Goal: Task Accomplishment & Management: Manage account settings

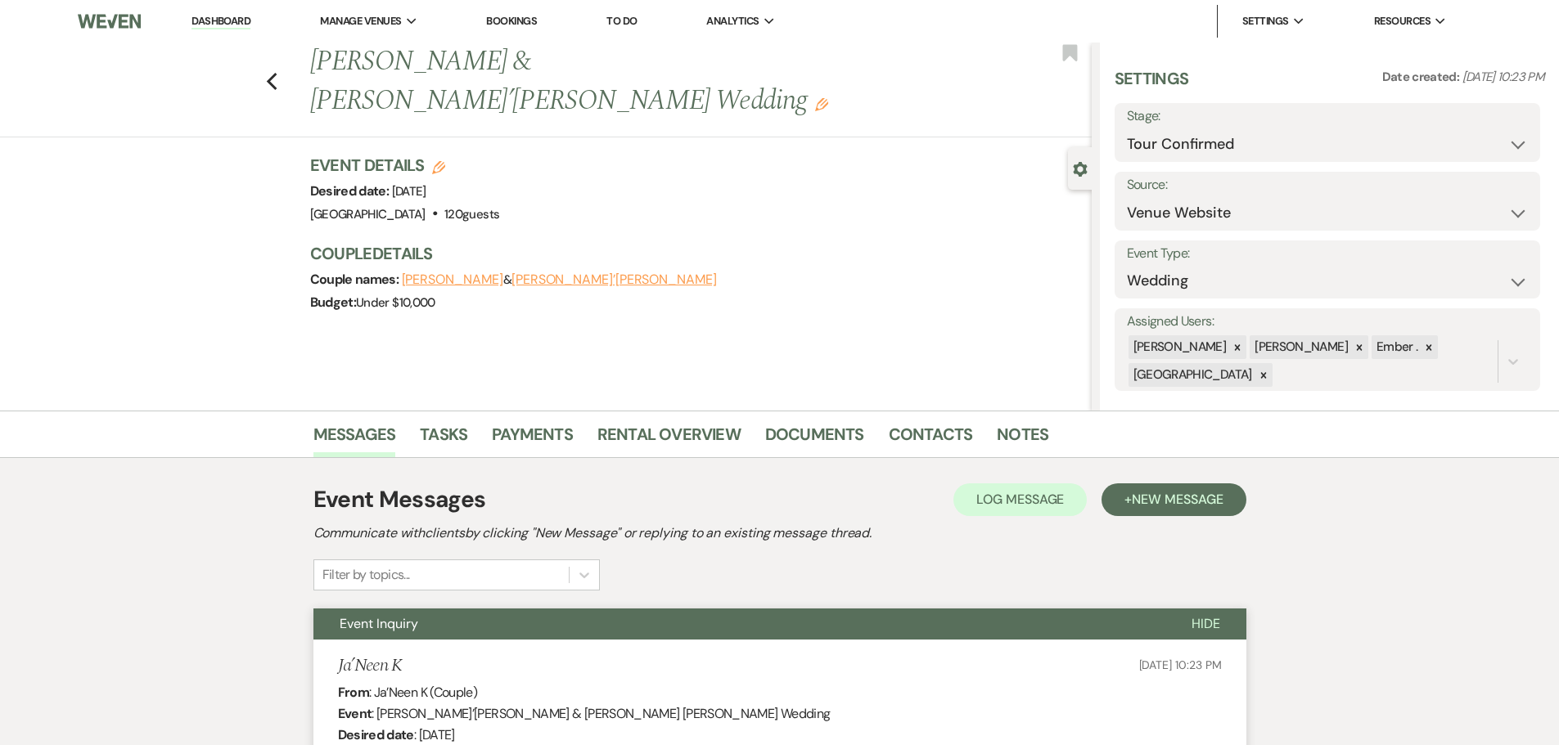
select select "4"
select select "5"
click at [232, 13] on li "Dashboard" at bounding box center [220, 21] width 75 height 33
click at [230, 20] on link "Dashboard" at bounding box center [220, 22] width 59 height 16
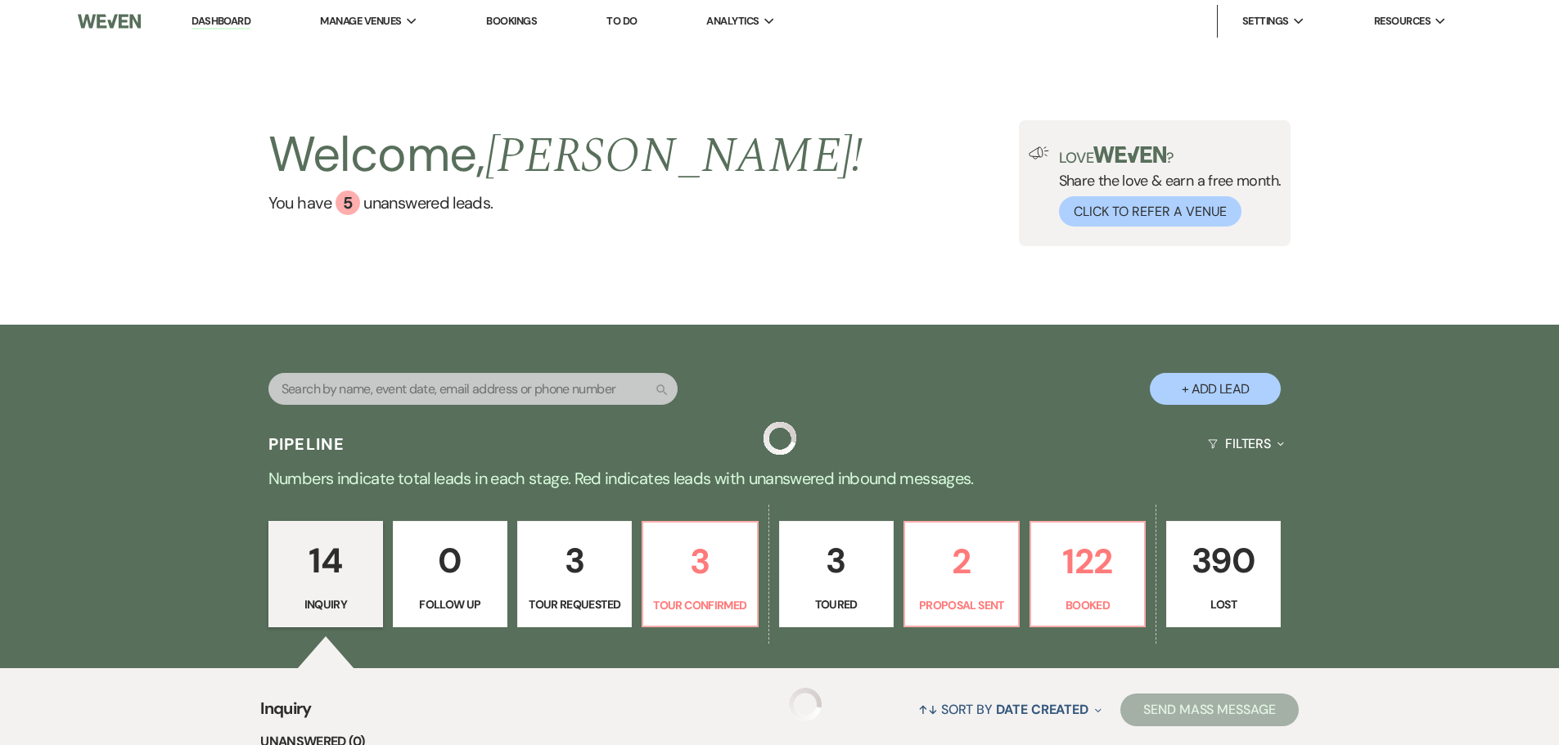
click at [230, 20] on link "Dashboard" at bounding box center [220, 22] width 59 height 16
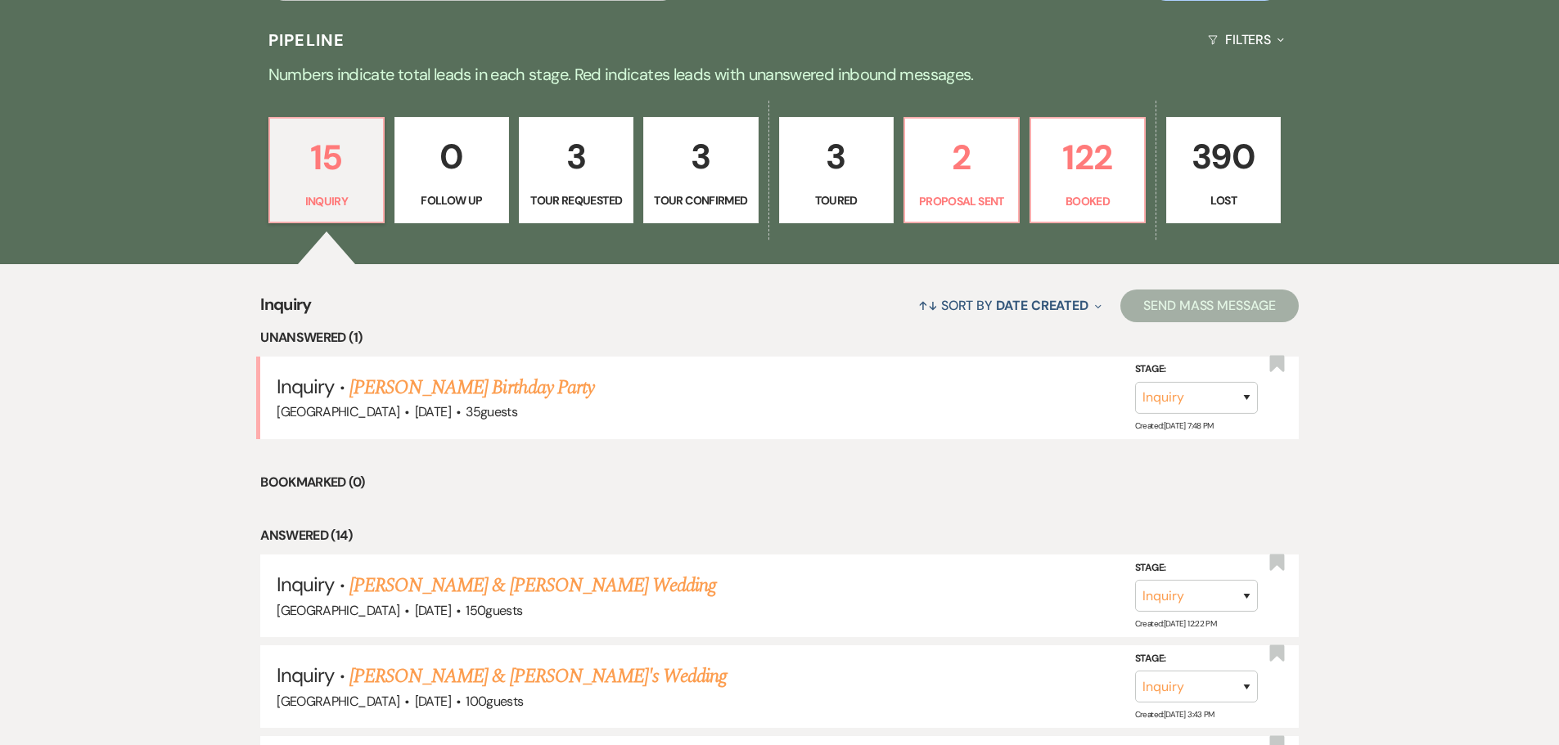
scroll to position [409, 0]
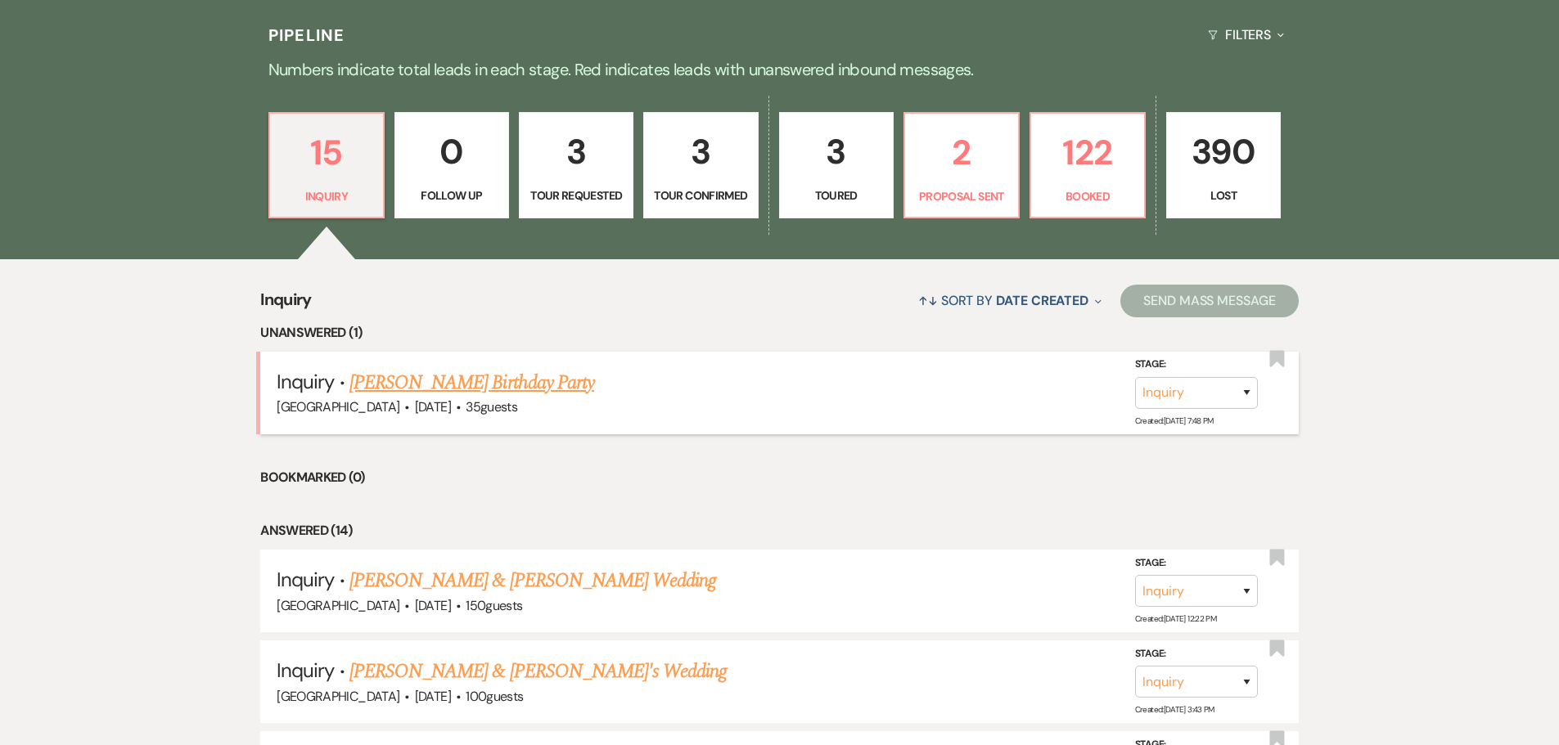
click at [491, 389] on link "[PERSON_NAME] Birthday Party" at bounding box center [471, 382] width 245 height 29
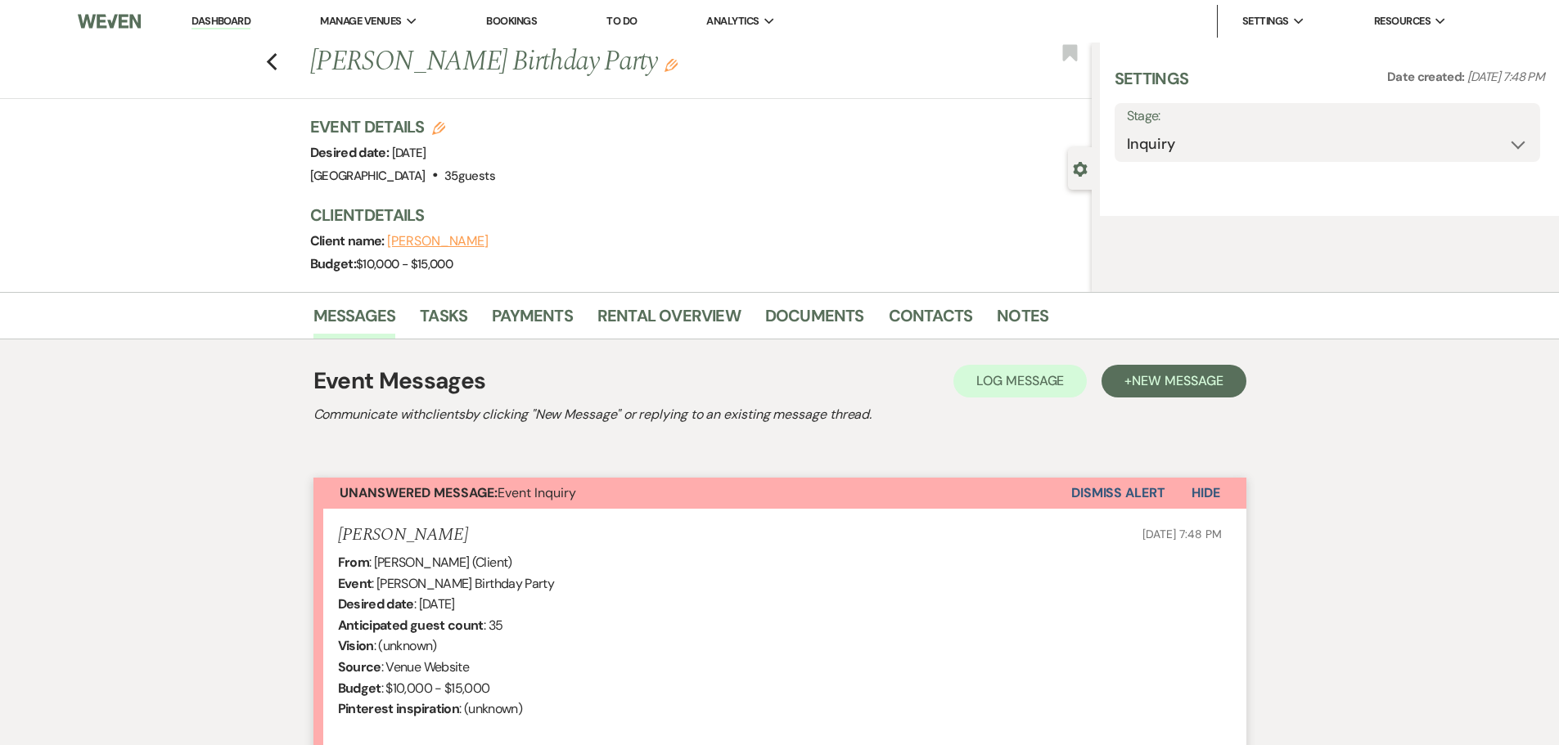
select select "5"
select select "4"
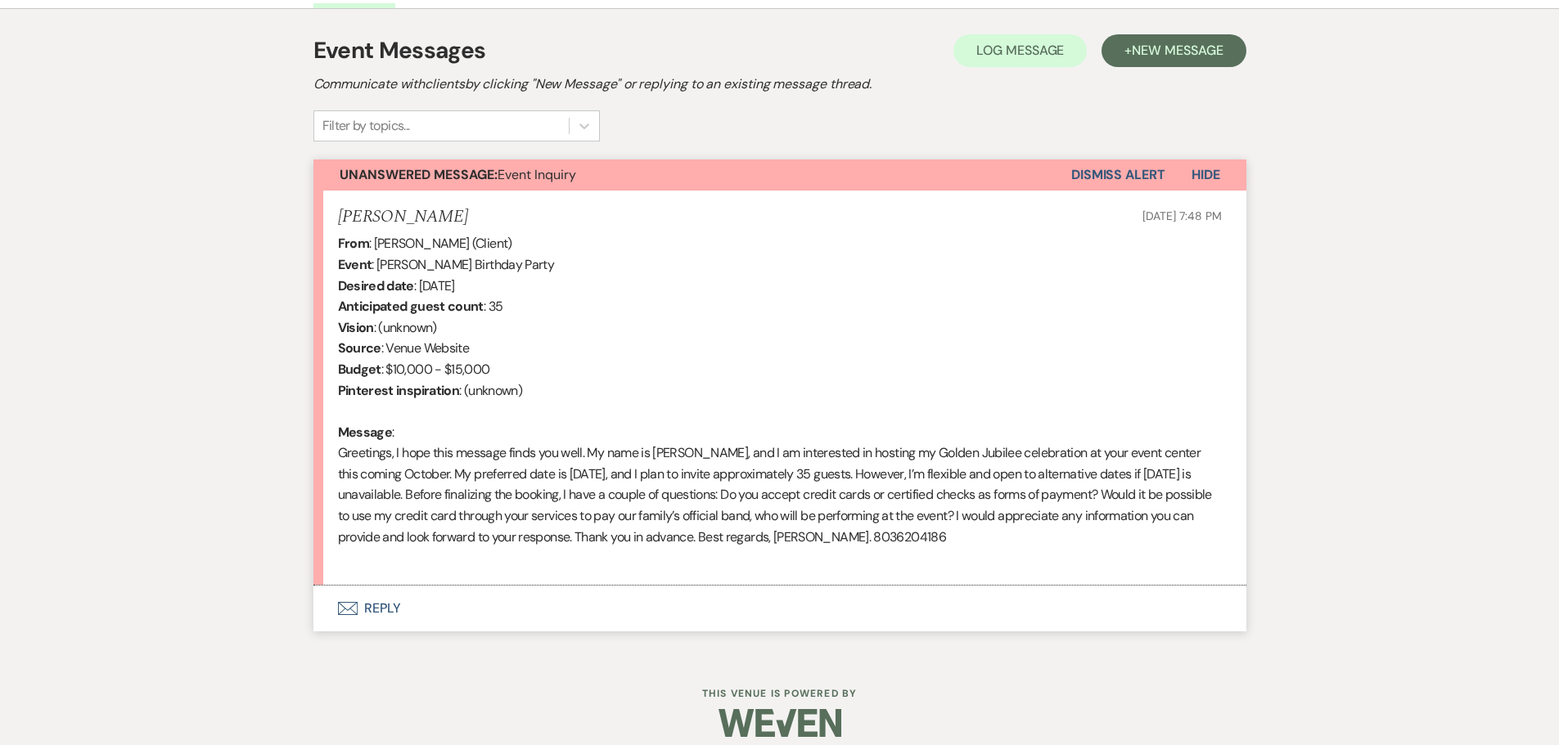
scroll to position [466, 0]
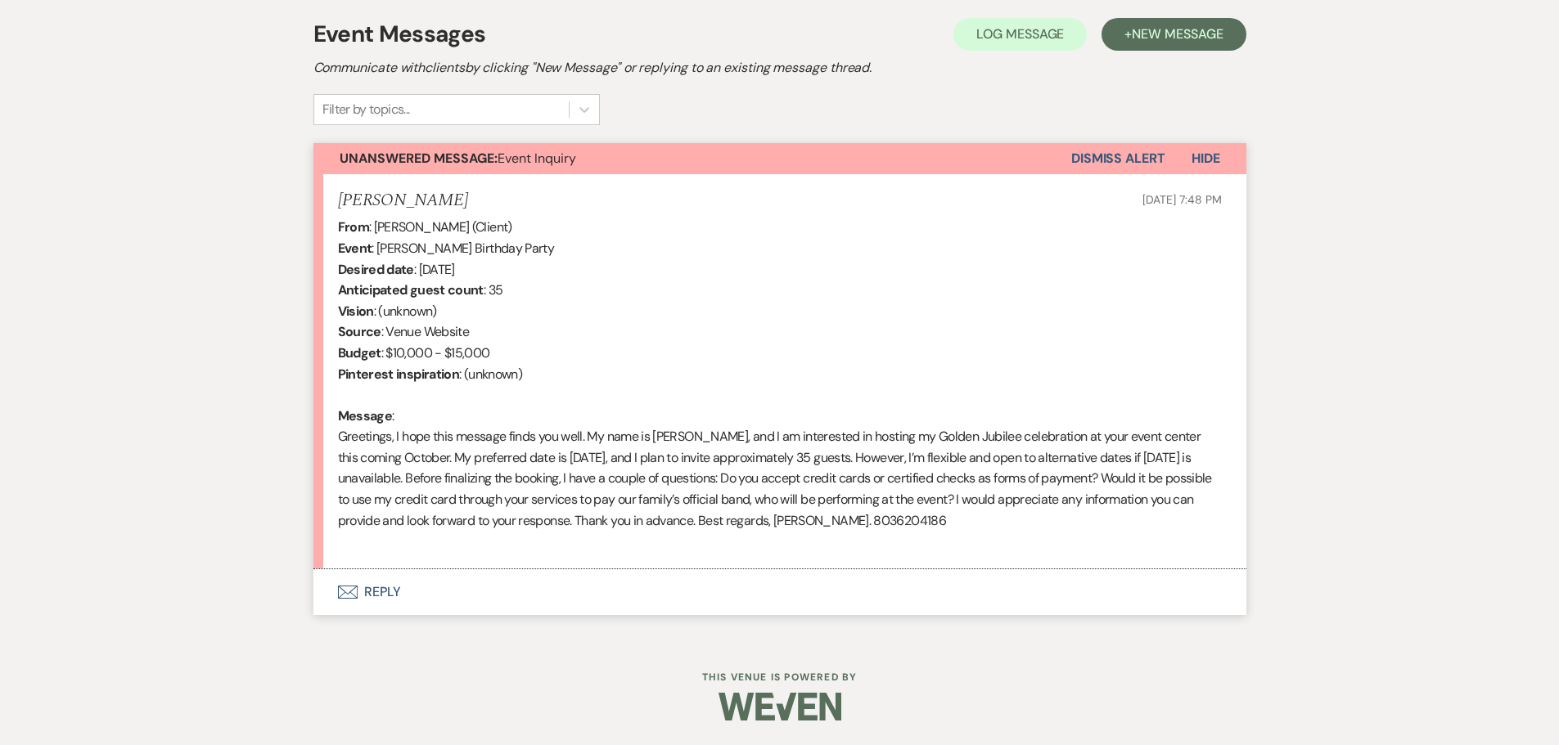
click at [928, 522] on div "From : Liam Leone (Client) Event : Liam Leone's Birthday Party Desired date : O…" at bounding box center [780, 384] width 884 height 335
drag, startPoint x: 824, startPoint y: 522, endPoint x: 886, endPoint y: 525, distance: 62.3
click at [886, 525] on div "From : Liam Leone (Client) Event : Liam Leone's Birthday Party Desired date : O…" at bounding box center [780, 384] width 884 height 335
click at [1195, 445] on div "From : Liam Leone (Client) Event : Liam Leone's Birthday Party Desired date : O…" at bounding box center [780, 384] width 884 height 335
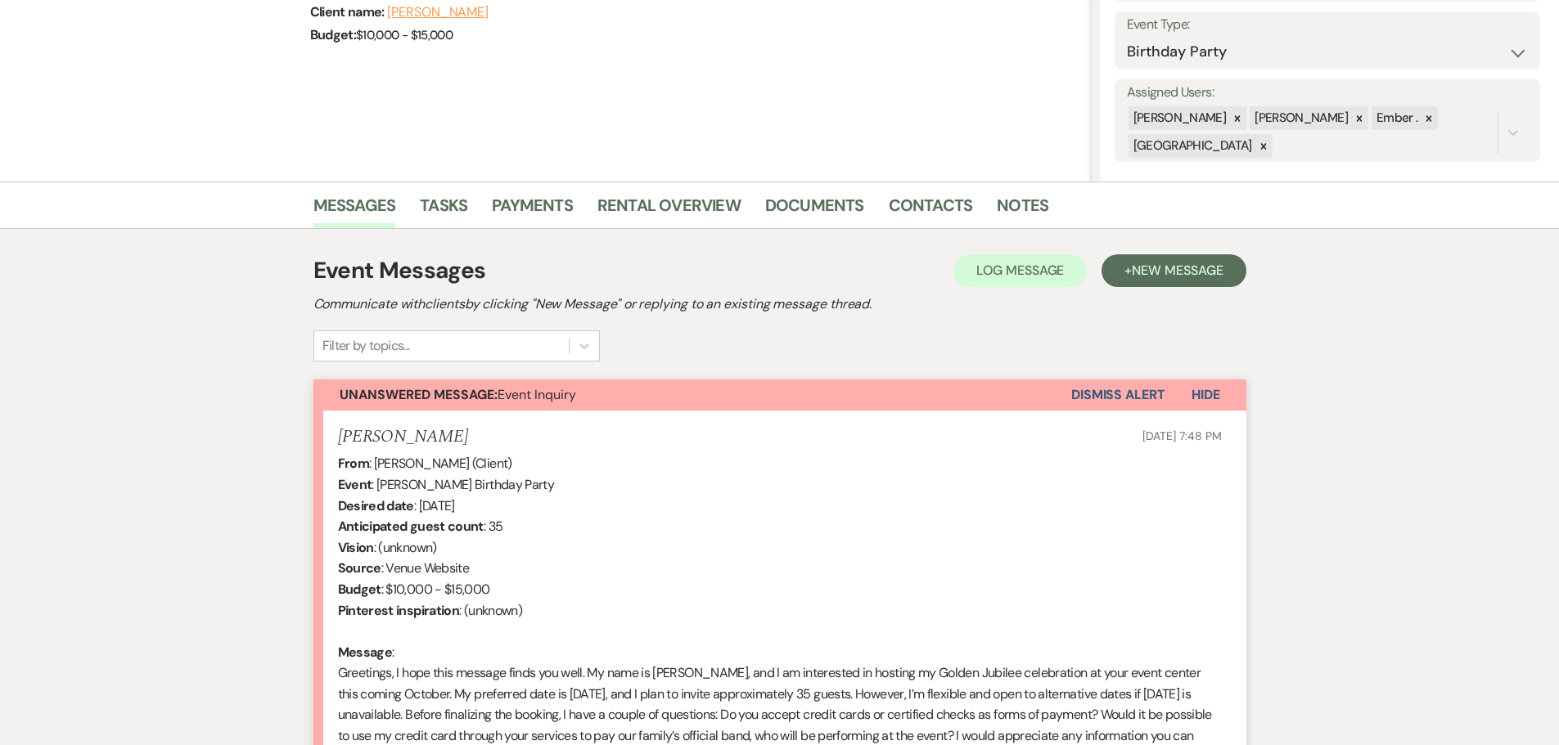
scroll to position [0, 0]
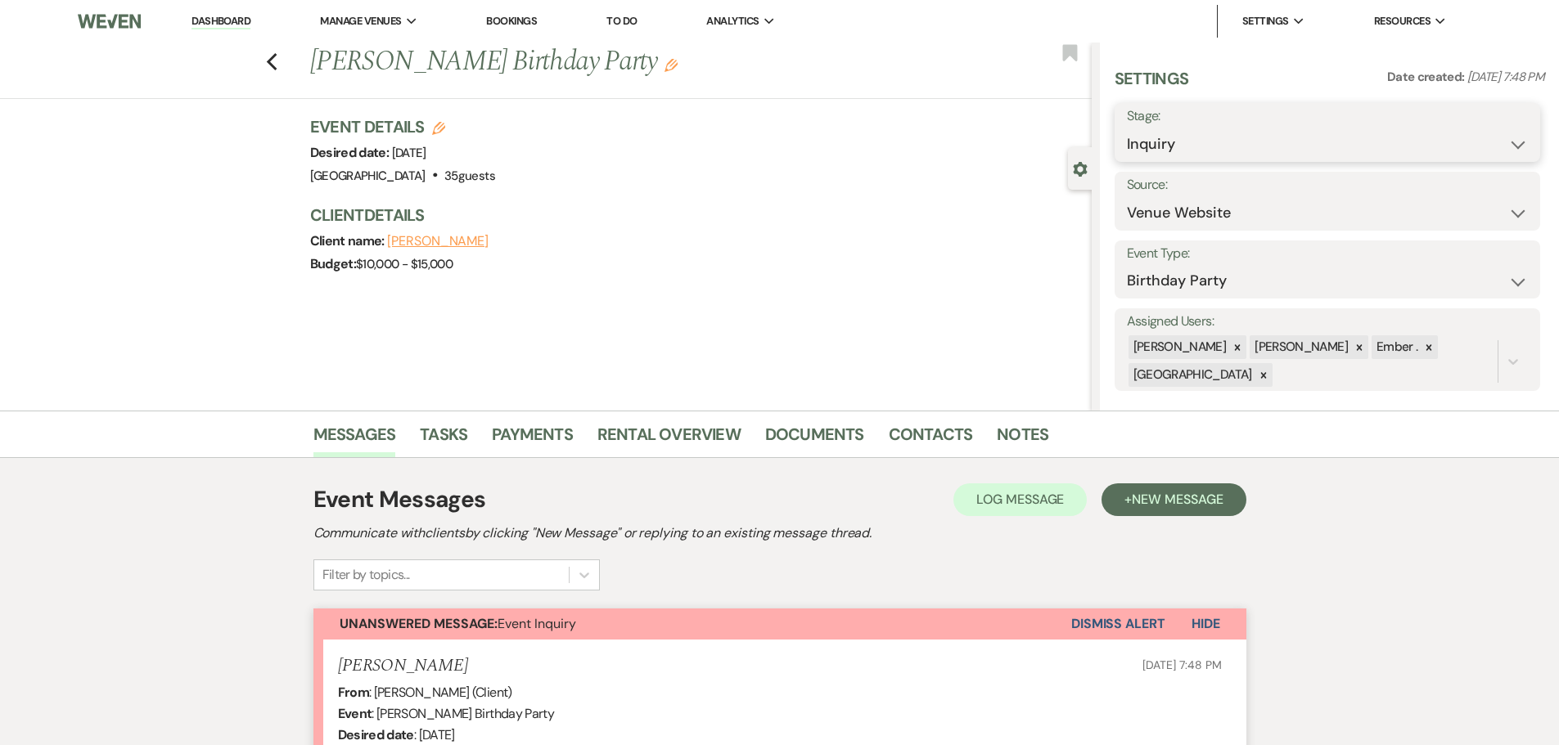
click at [1317, 143] on select "Inquiry Follow Up Tour Requested Tour Confirmed Toured Proposal Sent Booked Lost" at bounding box center [1327, 144] width 401 height 32
select select "8"
click at [1127, 128] on select "Inquiry Follow Up Tour Requested Tour Confirmed Toured Proposal Sent Booked Lost" at bounding box center [1327, 144] width 401 height 32
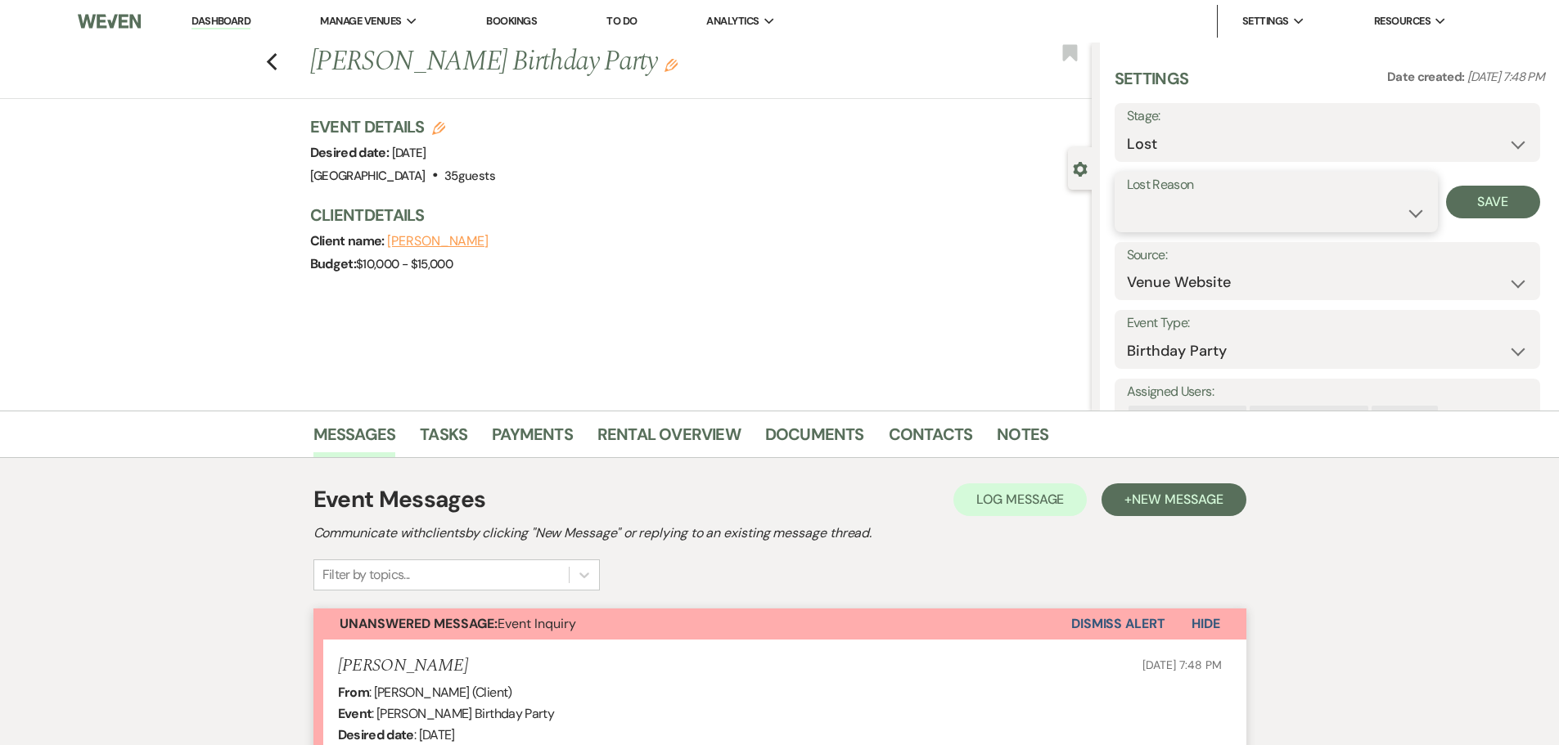
click at [1264, 218] on select "Booked Elsewhere Budget Date Unavailable No Response Not a Good Match Capacity …" at bounding box center [1276, 213] width 299 height 32
select select "2"
click at [1127, 197] on select "Booked Elsewhere Budget Date Unavailable No Response Not a Good Match Capacity …" at bounding box center [1276, 213] width 299 height 32
click at [1380, 211] on input "Other" at bounding box center [1398, 213] width 101 height 32
type input "Scam"
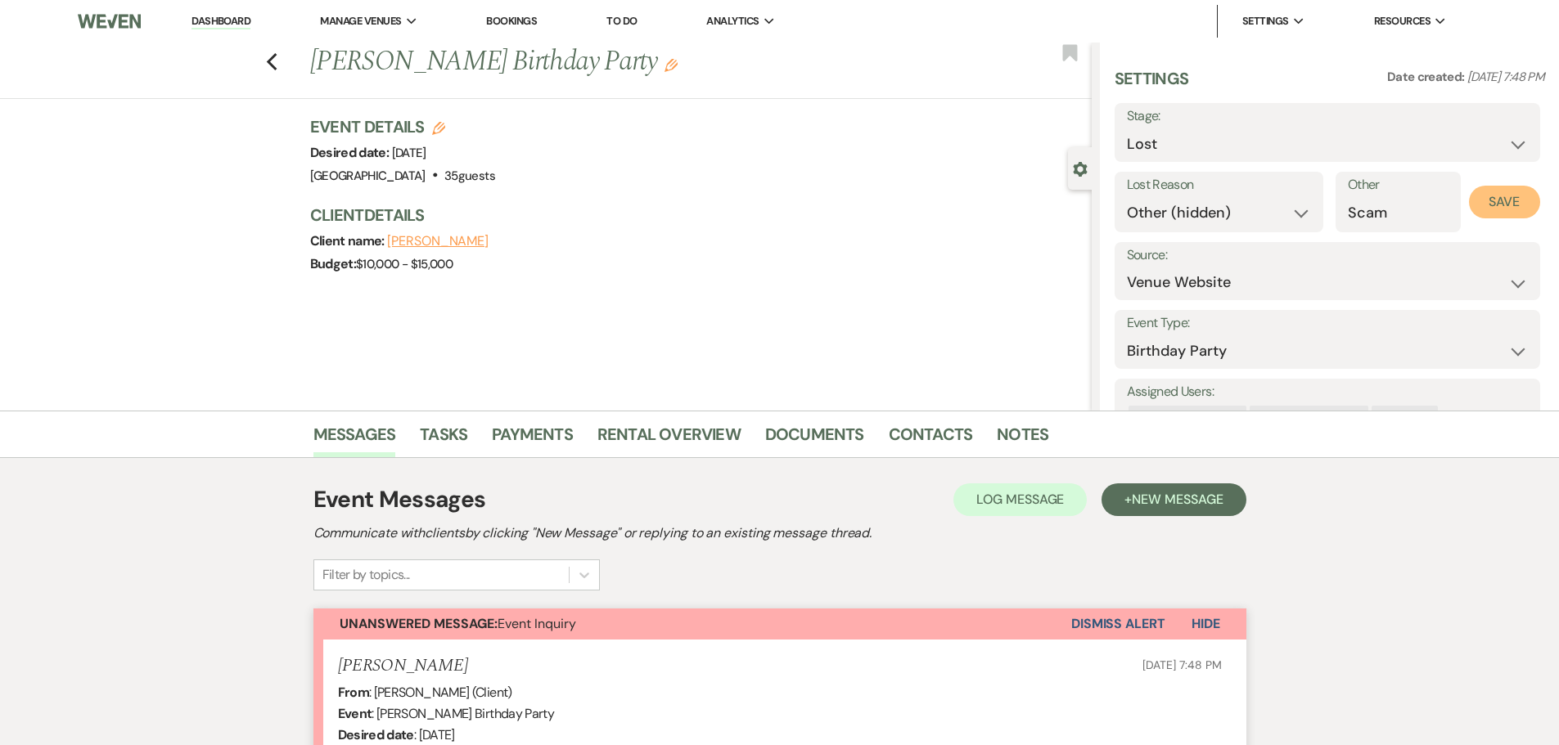
click at [1506, 204] on button "Save" at bounding box center [1504, 202] width 71 height 33
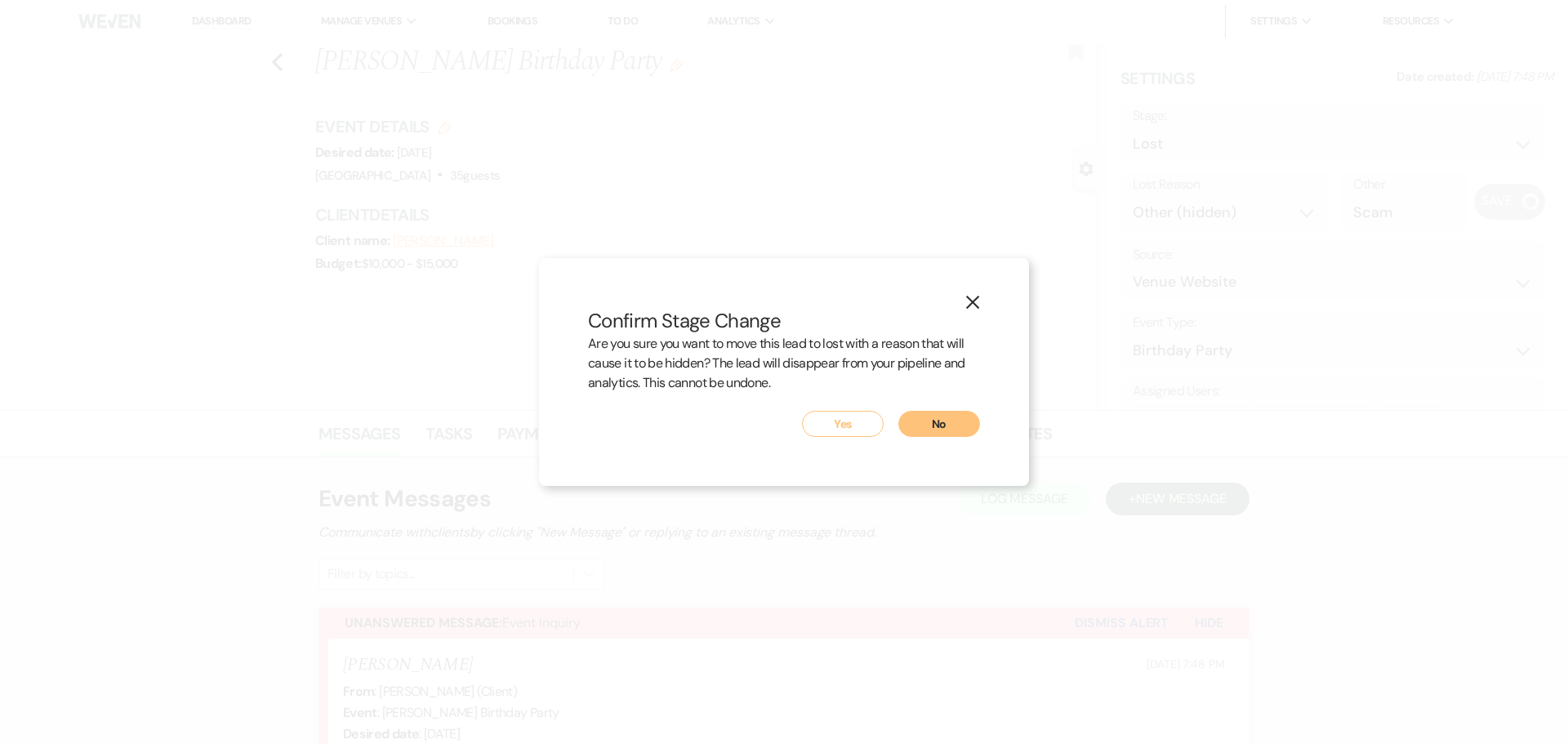
click at [841, 429] on button "Yes" at bounding box center [843, 424] width 82 height 26
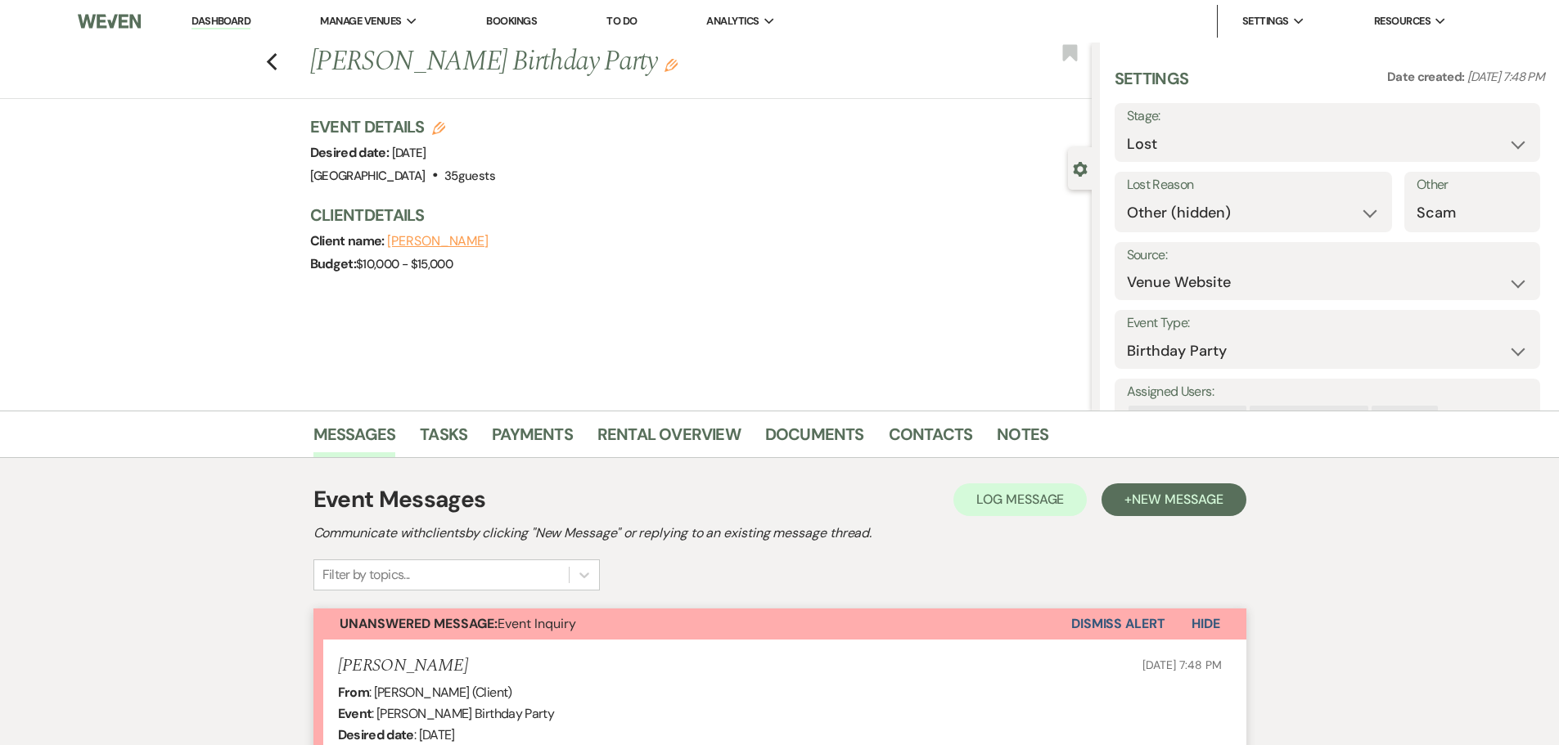
click at [1128, 627] on button "Dismiss Alert" at bounding box center [1118, 624] width 94 height 31
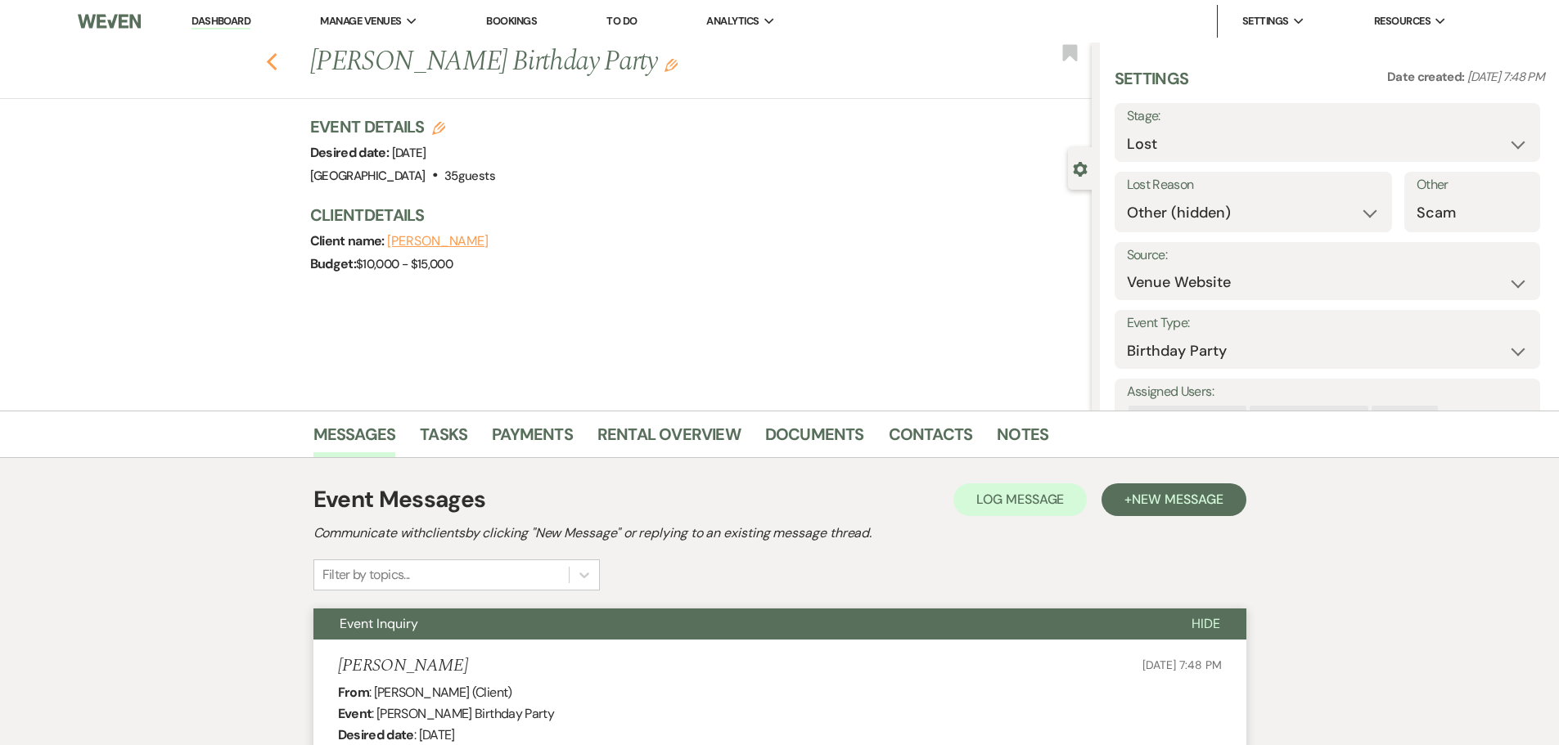
click at [277, 59] on use "button" at bounding box center [271, 62] width 11 height 18
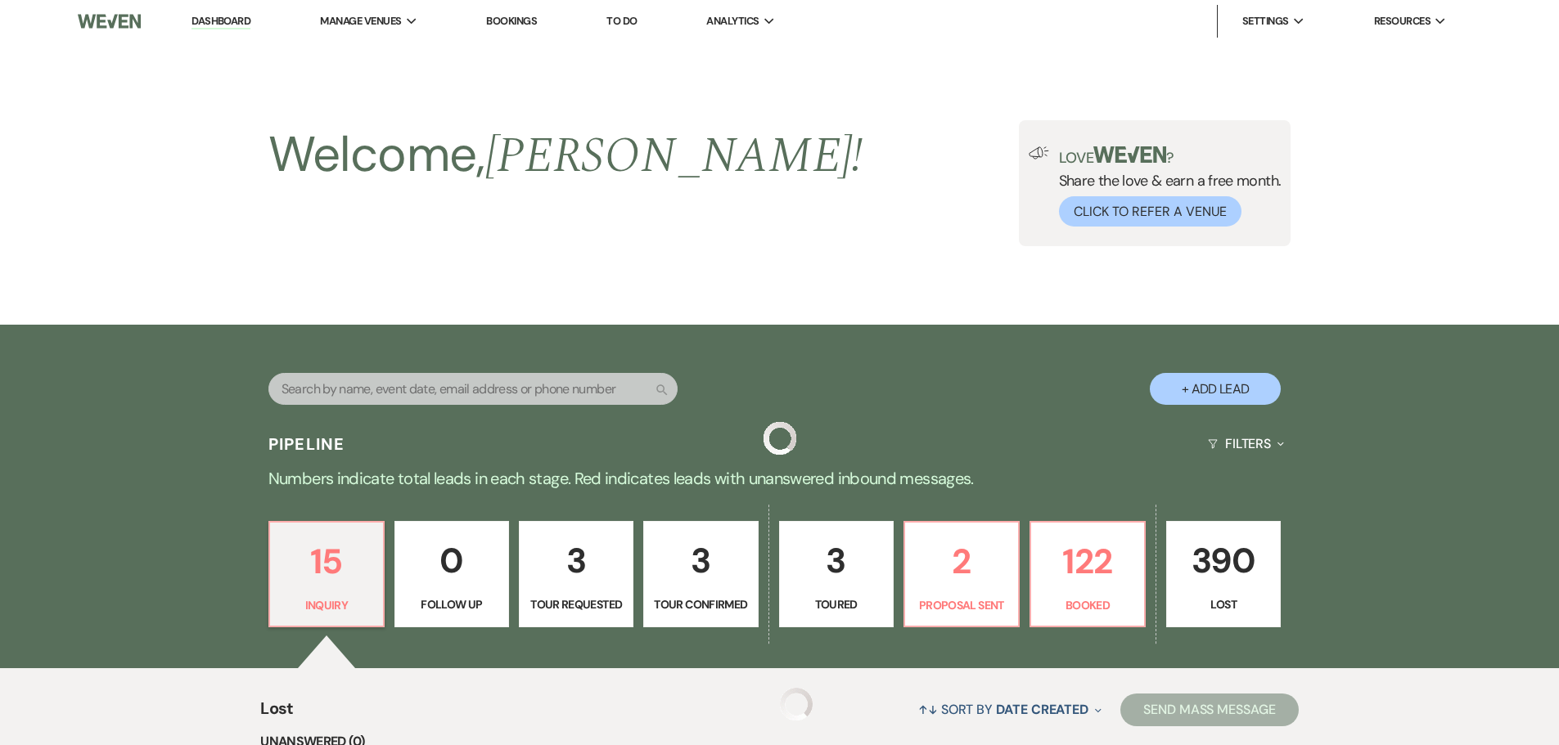
scroll to position [409, 0]
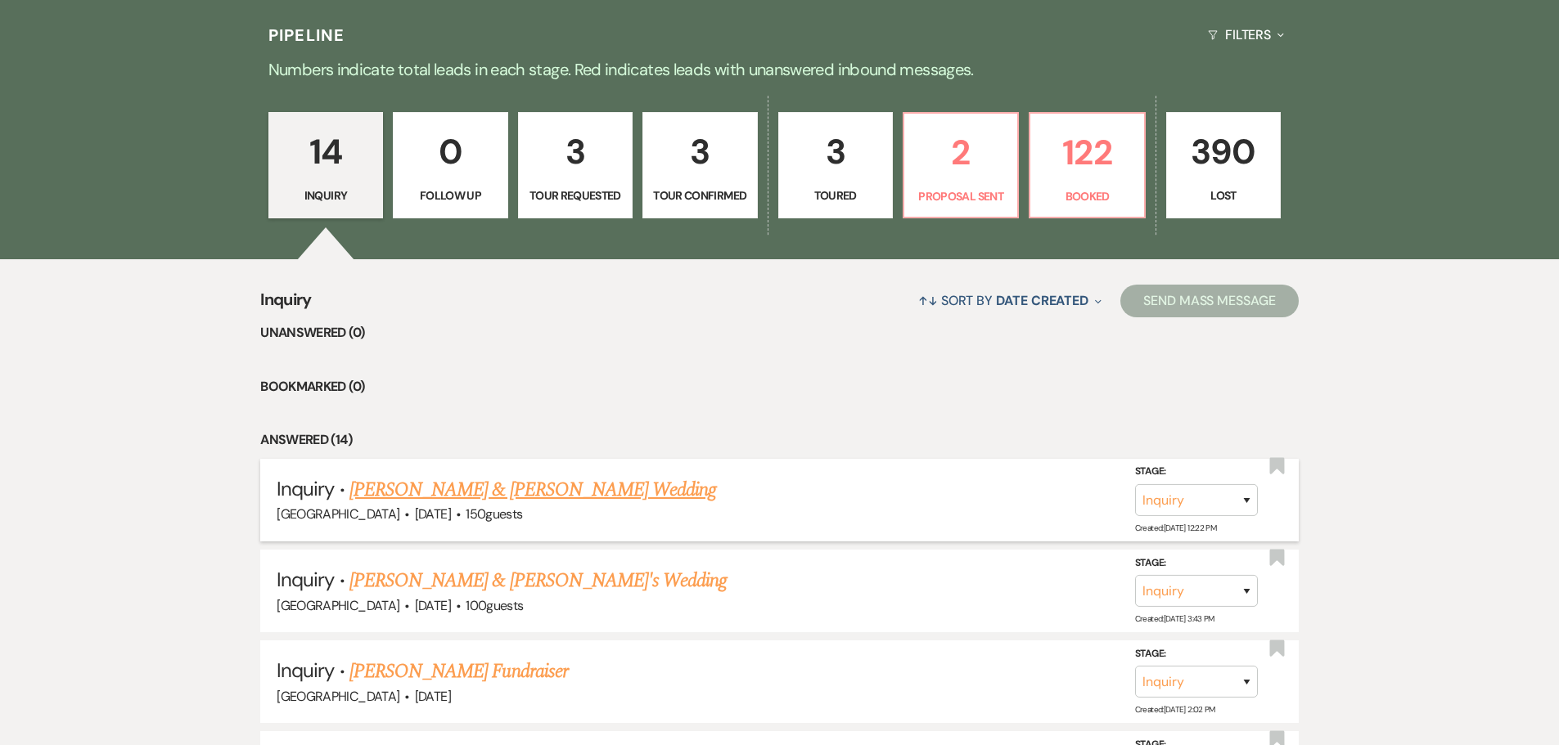
click at [574, 475] on link "[PERSON_NAME] & [PERSON_NAME] Wedding" at bounding box center [532, 489] width 367 height 29
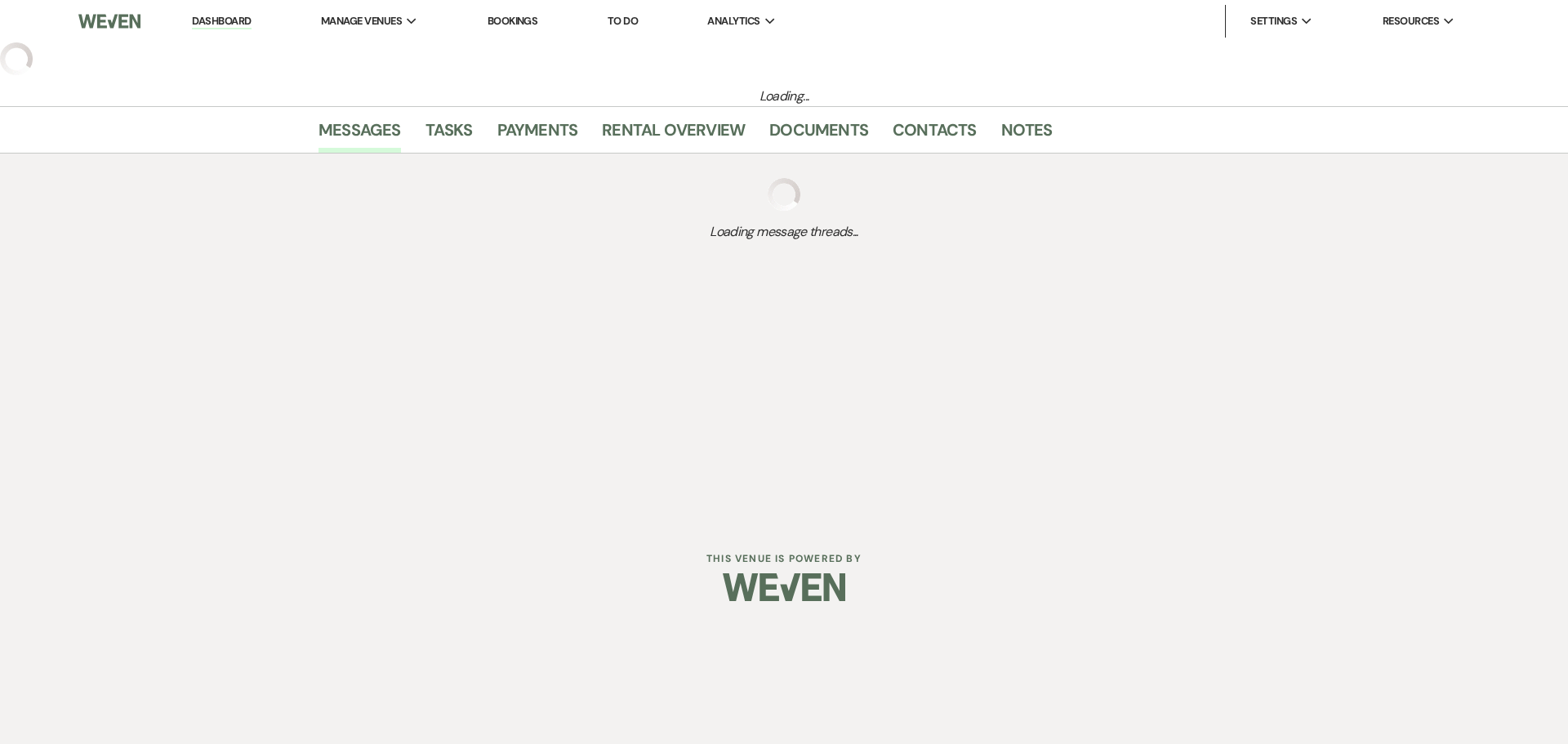
select select "5"
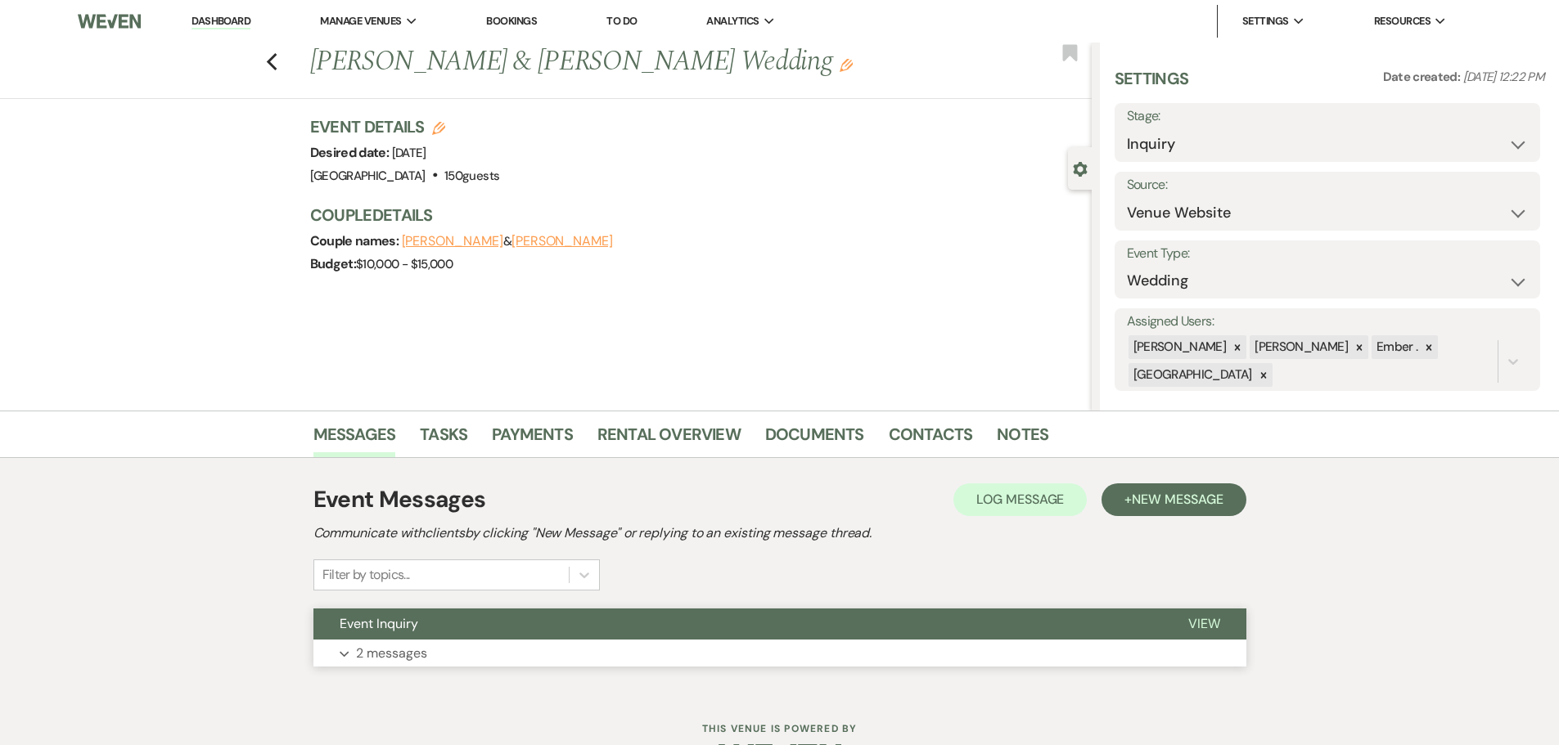
drag, startPoint x: 560, startPoint y: 644, endPoint x: 586, endPoint y: 626, distance: 31.8
click at [561, 645] on button "Expand 2 messages" at bounding box center [779, 654] width 933 height 28
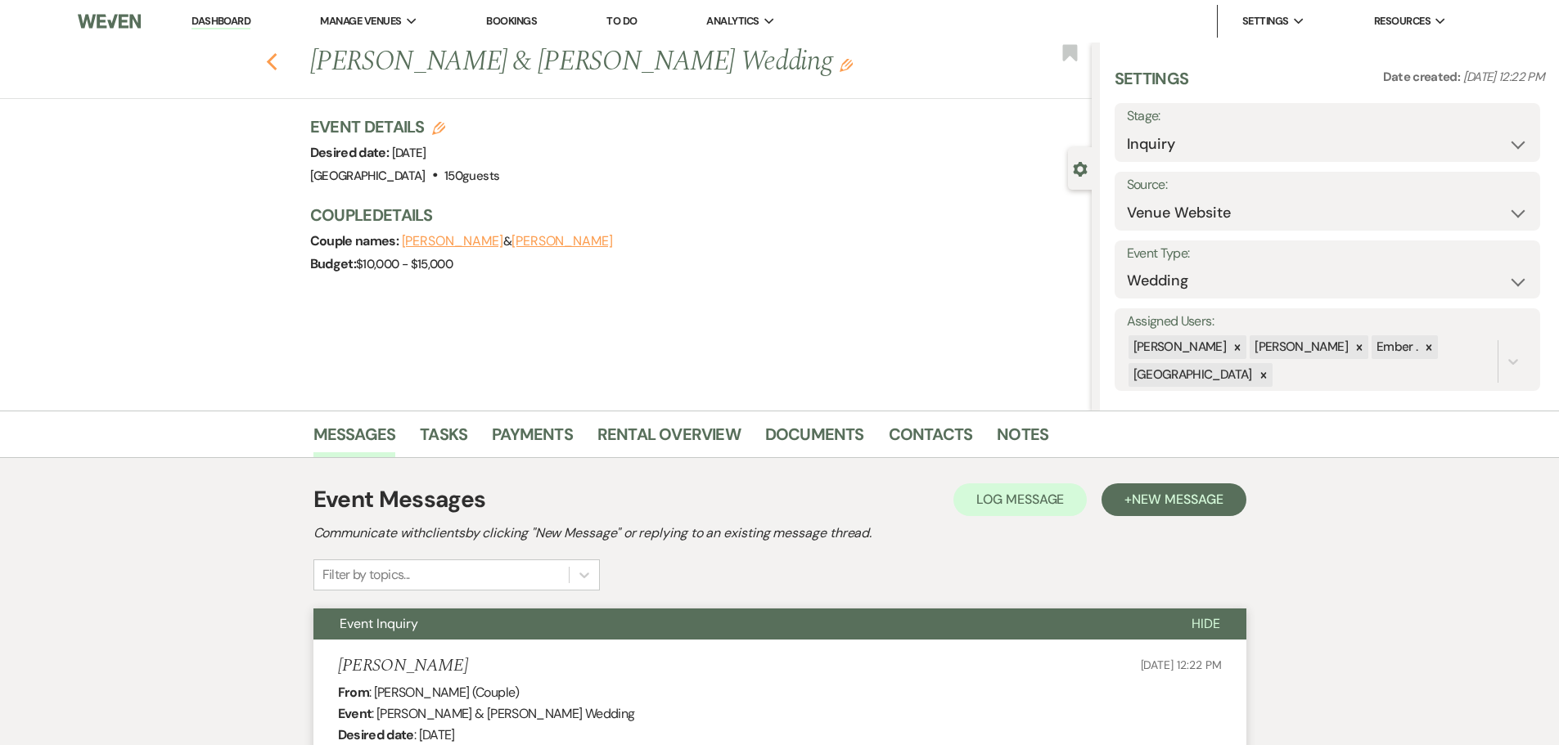
click at [274, 62] on use "button" at bounding box center [271, 62] width 11 height 18
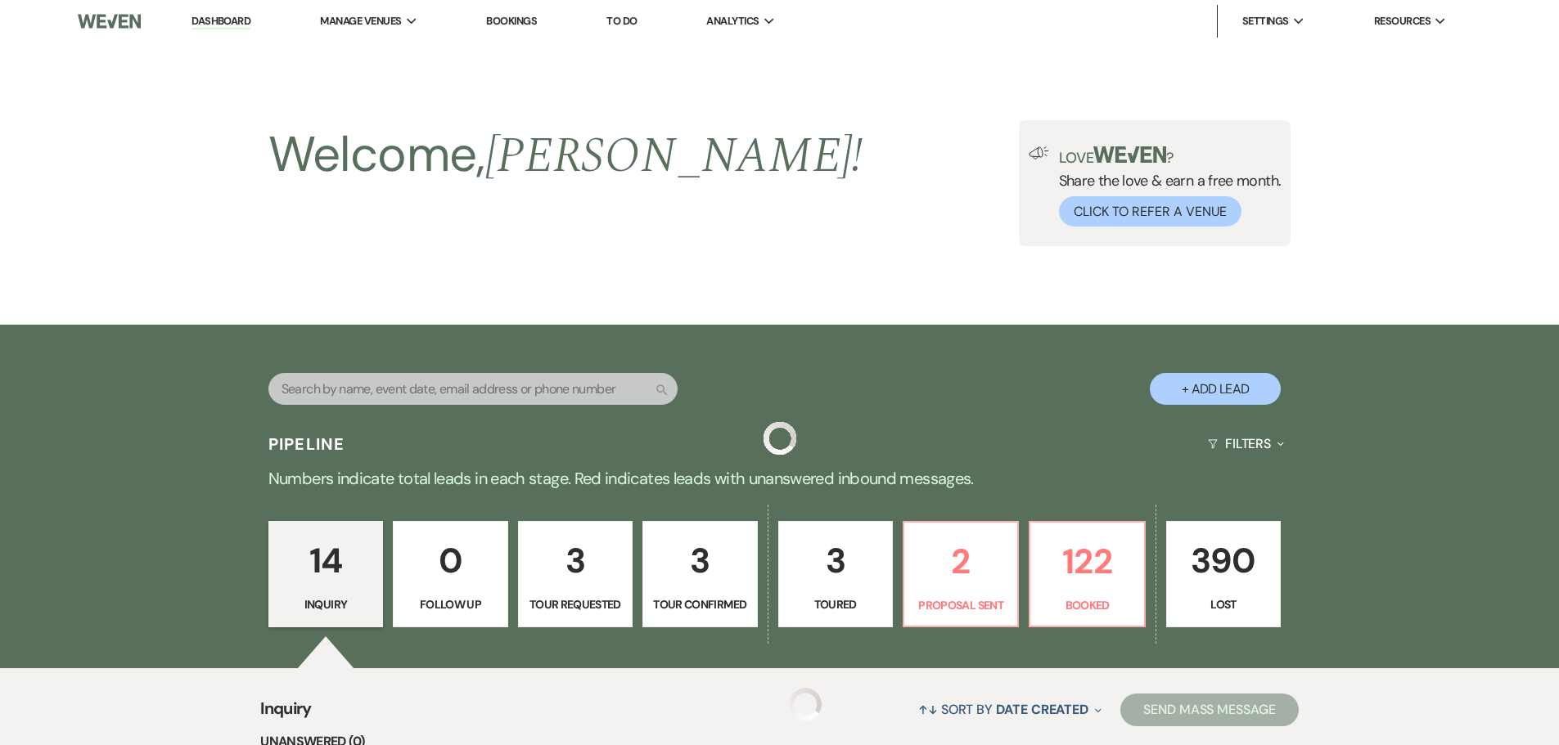
scroll to position [409, 0]
